Goal: Task Accomplishment & Management: Manage account settings

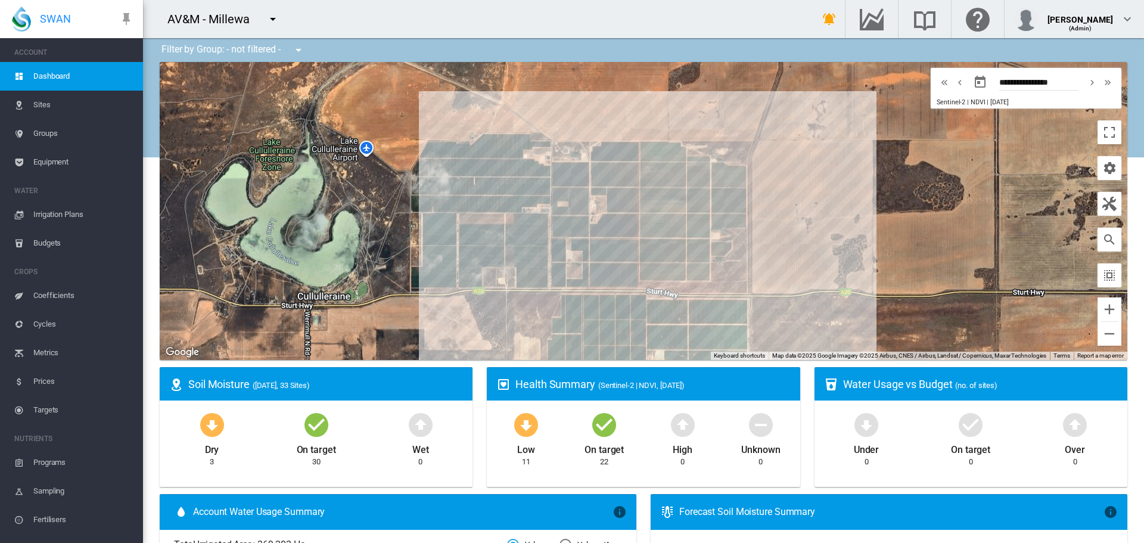
scroll to position [15, 0]
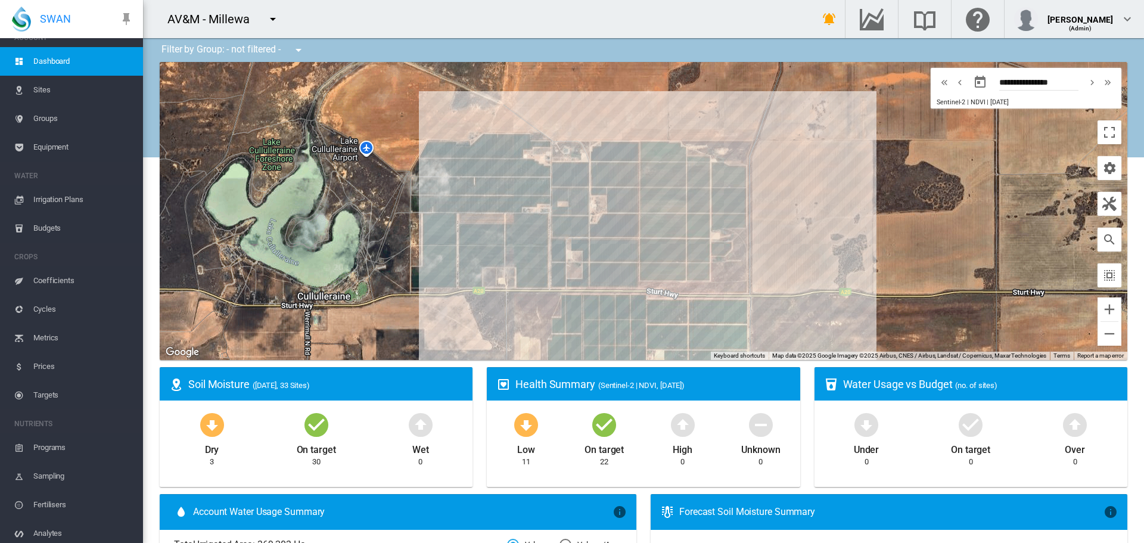
click at [837, 23] on md-icon "icon-bell-ring" at bounding box center [829, 19] width 14 height 14
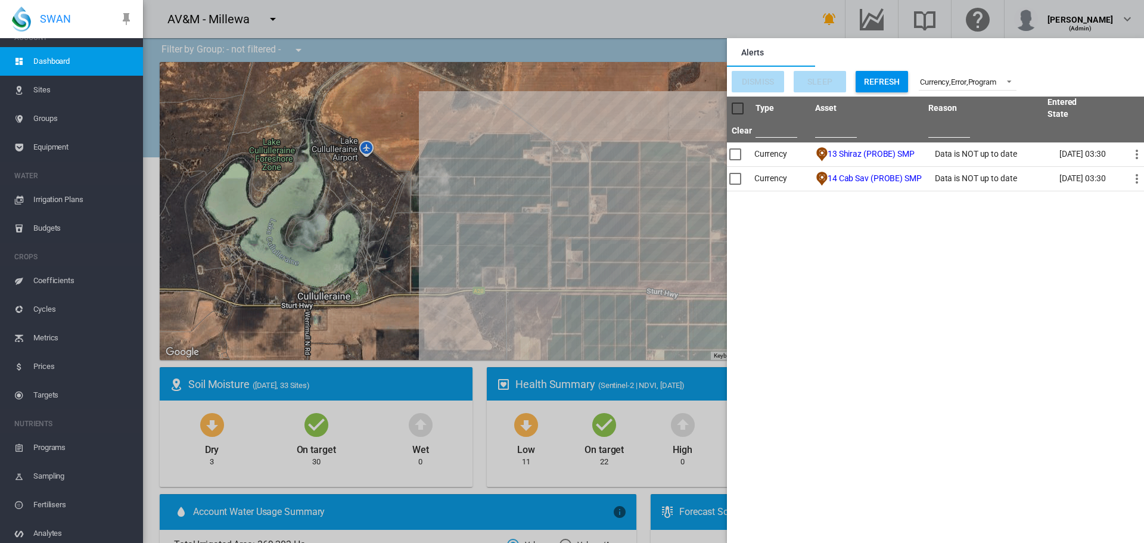
click at [40, 90] on span "Sites" at bounding box center [83, 90] width 100 height 29
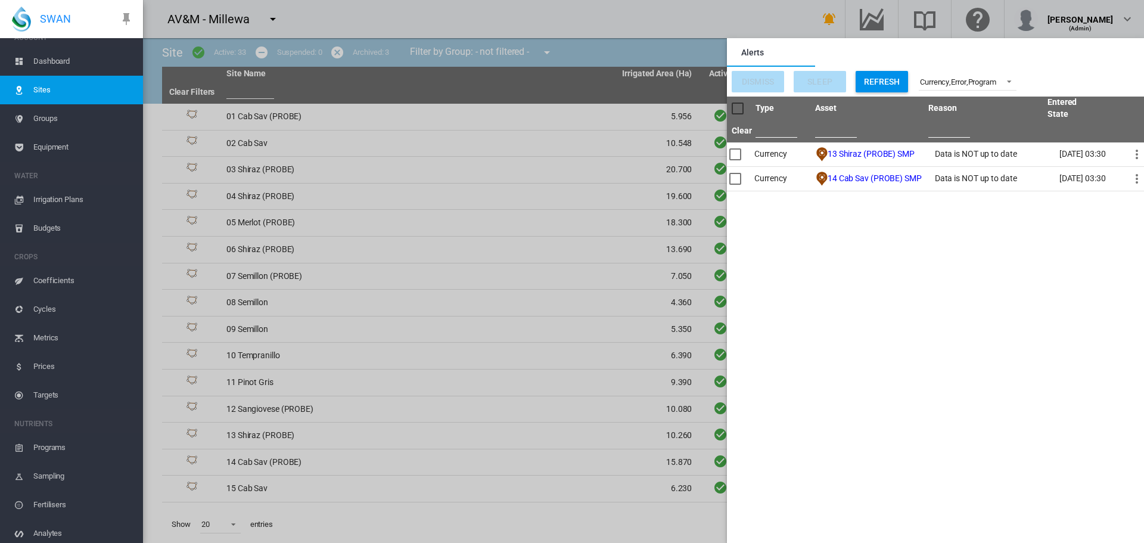
click at [286, 118] on md-backdrop at bounding box center [643, 271] width 1001 height 543
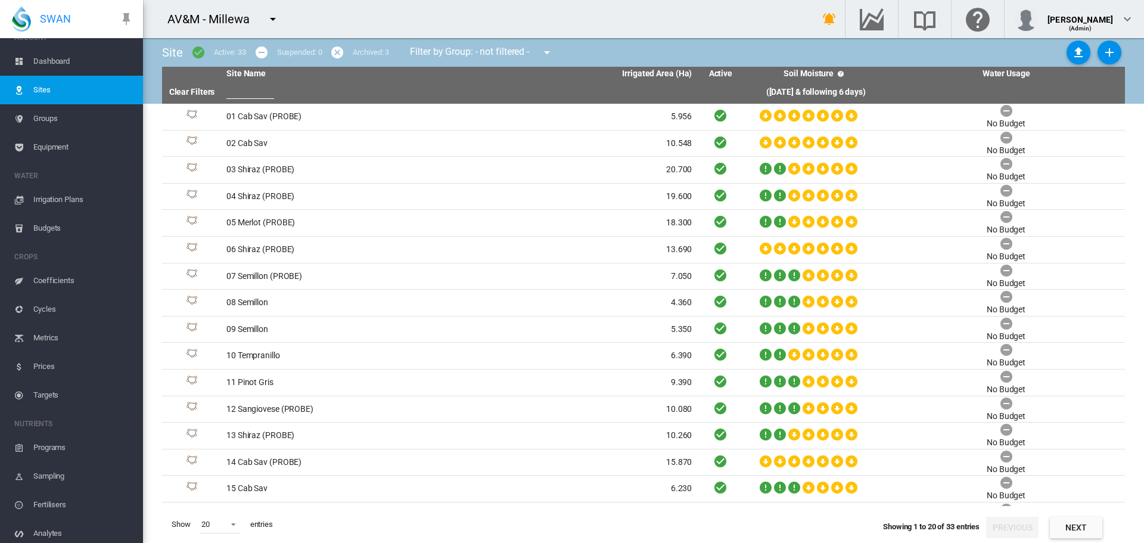
click at [66, 146] on span "Equipment" at bounding box center [83, 147] width 100 height 29
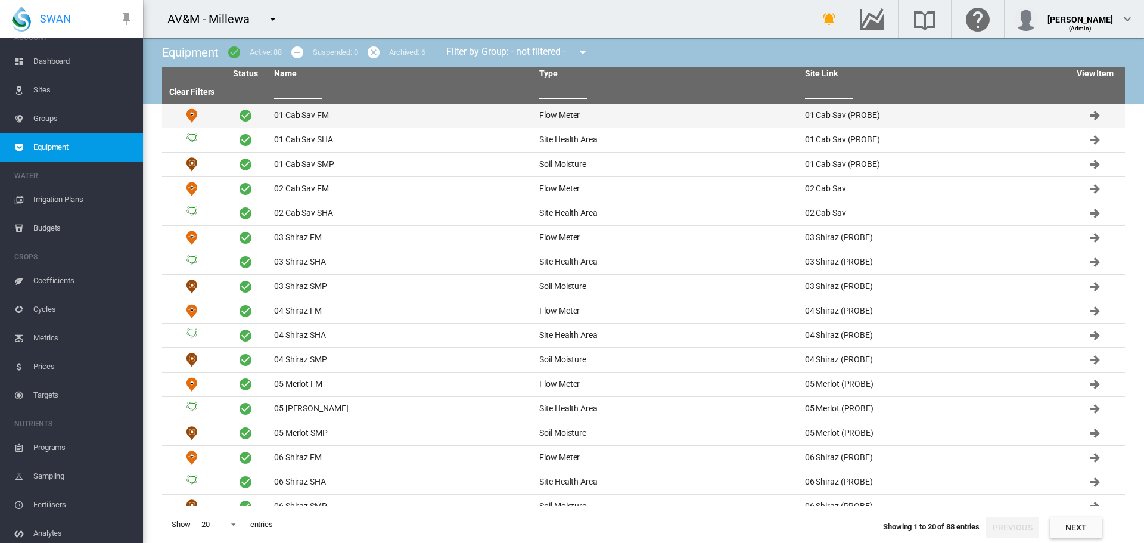
click at [288, 113] on td "01 Cab Sav FM" at bounding box center [401, 116] width 265 height 24
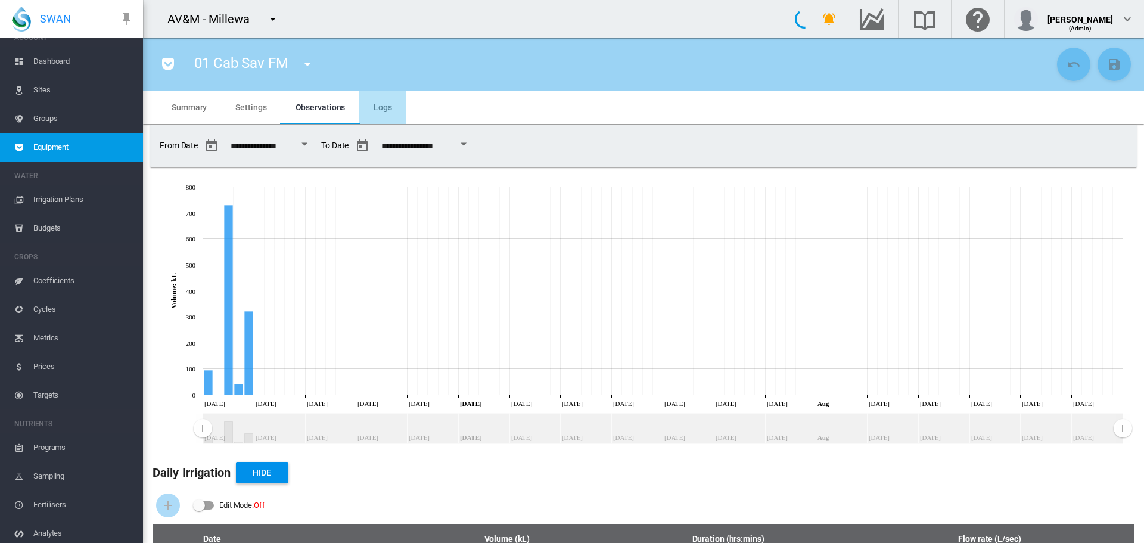
click at [374, 111] on span "Logs" at bounding box center [383, 107] width 18 height 10
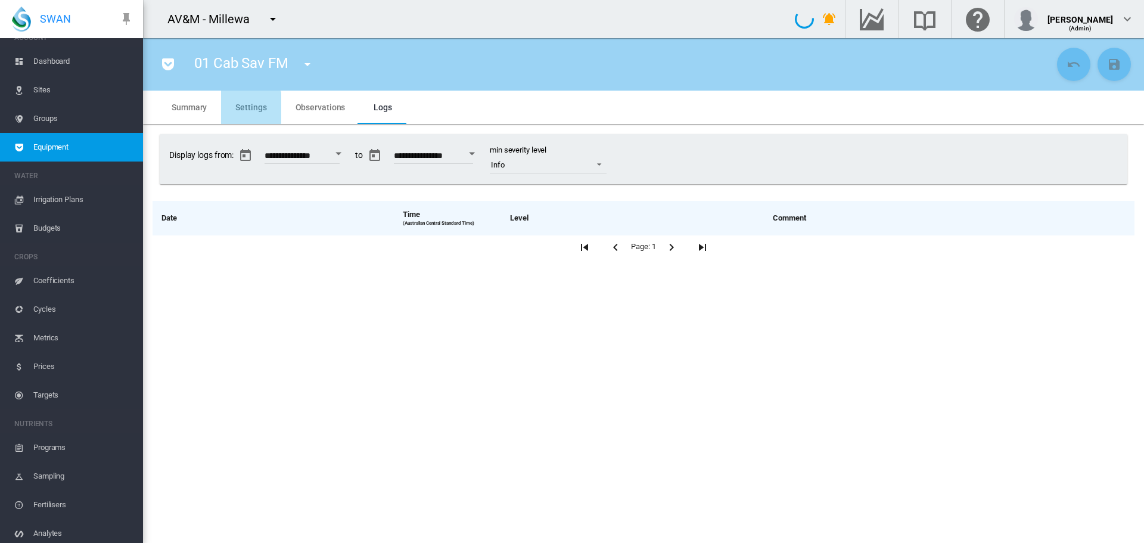
click at [247, 108] on span "Settings" at bounding box center [250, 107] width 31 height 10
